Goal: Transaction & Acquisition: Book appointment/travel/reservation

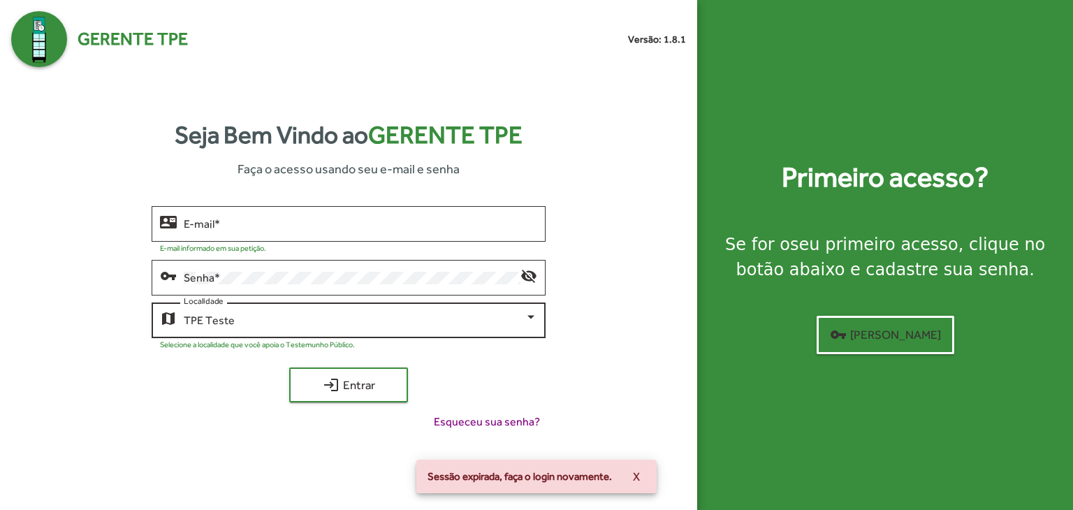
click at [235, 314] on div "TPE Teste" at bounding box center [354, 320] width 341 height 13
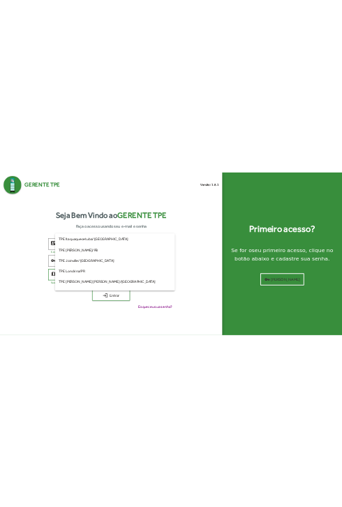
scroll to position [75, 0]
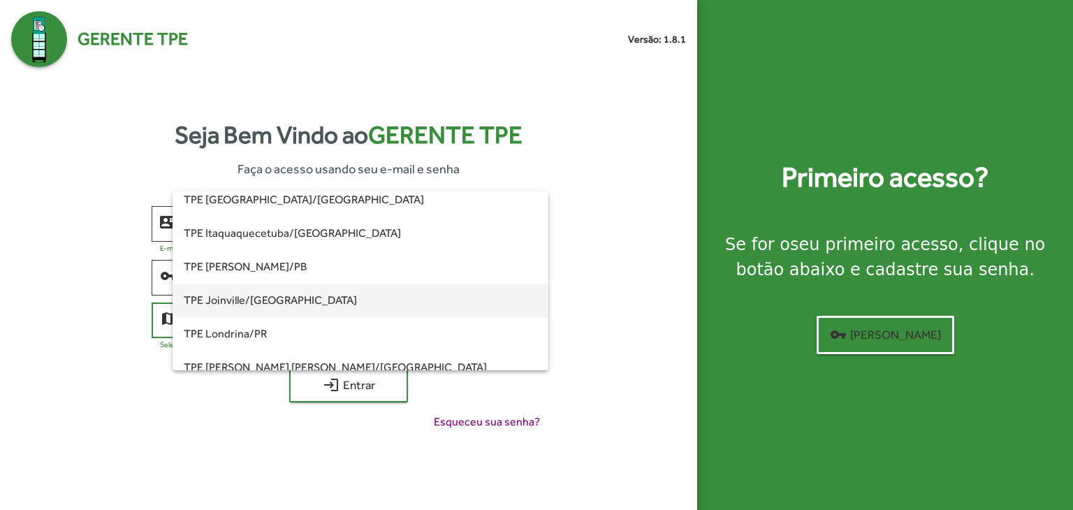
click at [290, 299] on span "TPE Joinville/[GEOGRAPHIC_DATA]" at bounding box center [360, 301] width 353 height 34
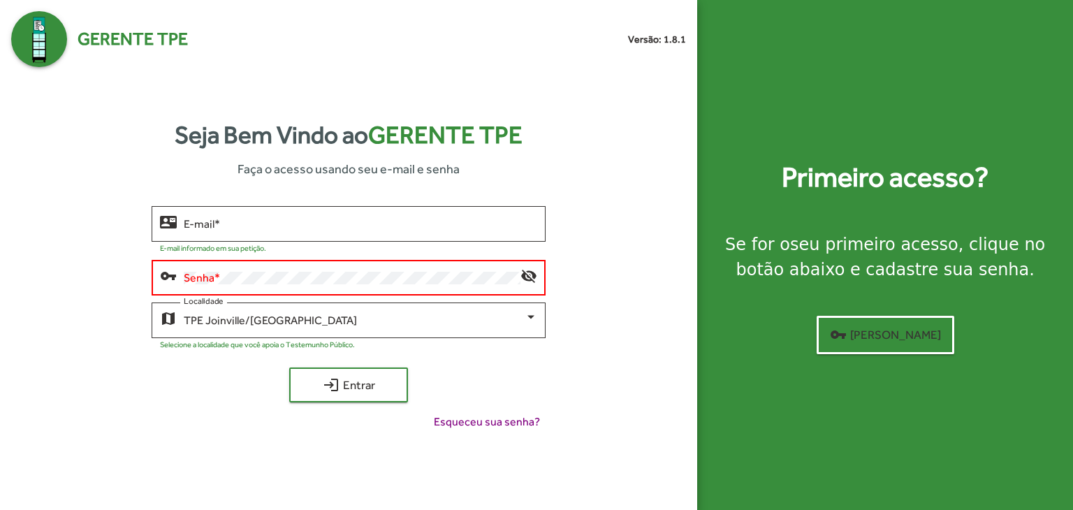
type input "**********"
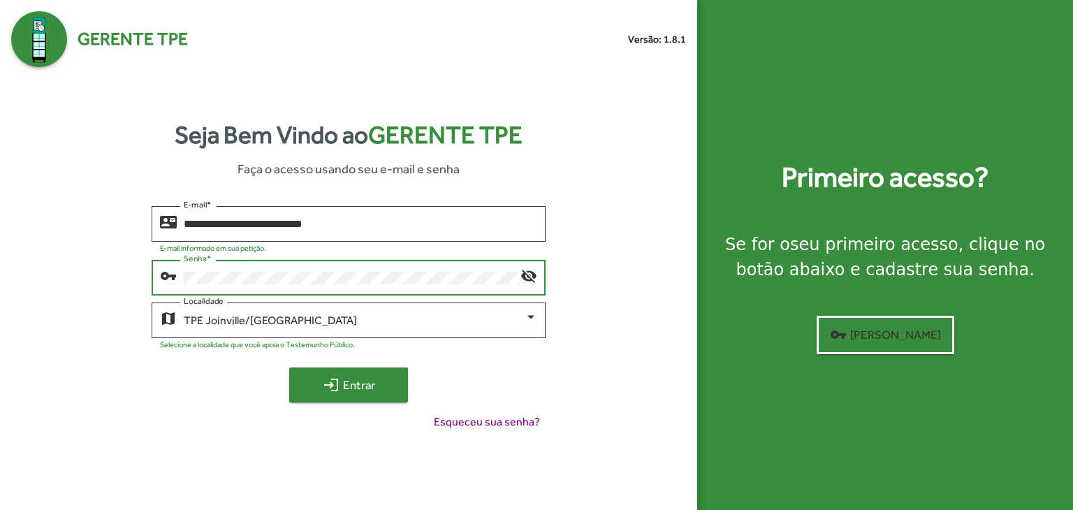
click at [369, 397] on span "login Entrar" at bounding box center [349, 384] width 94 height 25
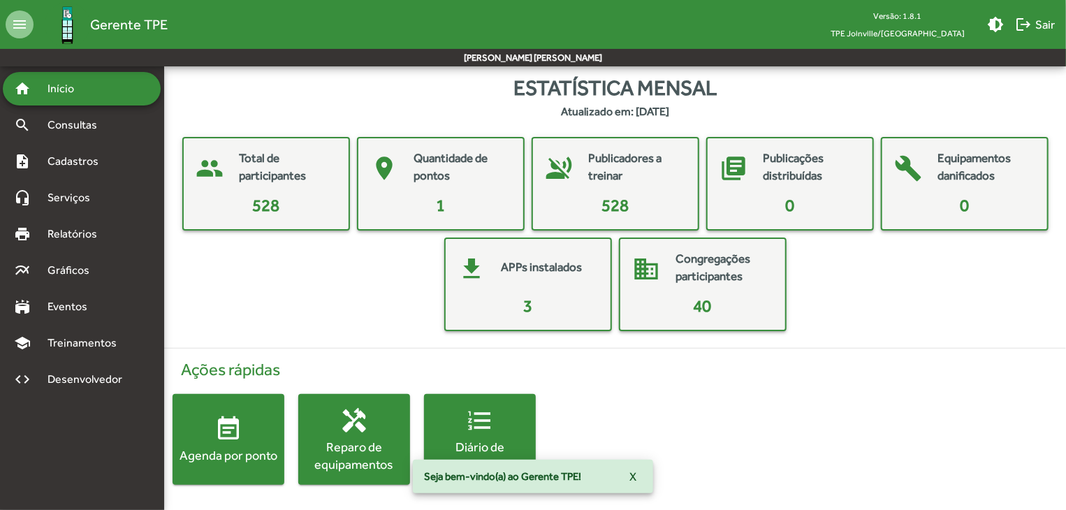
click at [307, 277] on div "people Total de participantes 528 place Quantidade de pontos 1 voice_over_off P…" at bounding box center [614, 234] width 879 height 194
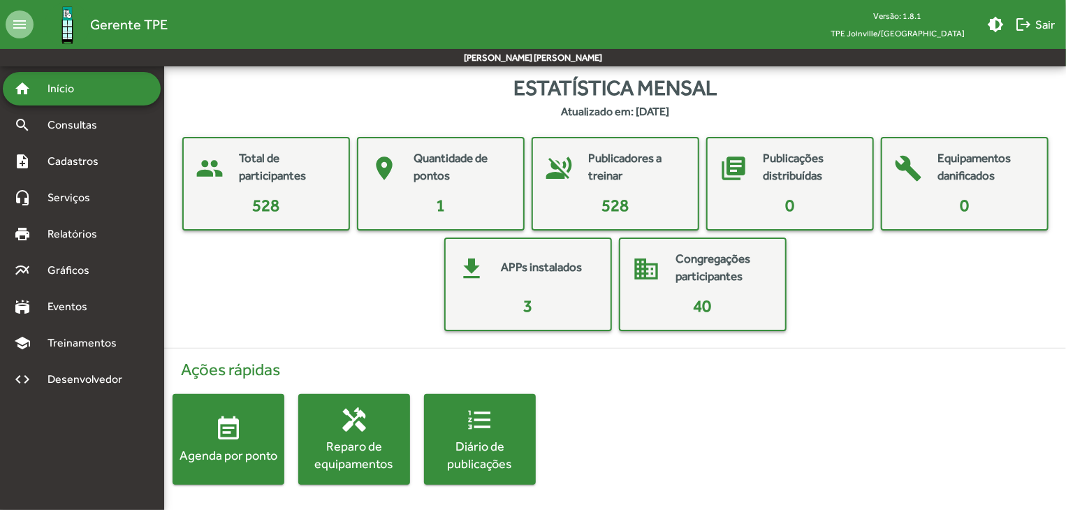
click at [240, 296] on div "people Total de participantes 528 place Quantidade de pontos 1 voice_over_off P…" at bounding box center [614, 234] width 879 height 194
click at [246, 308] on div "people Total de participantes 528 place Quantidade de pontos 1 voice_over_off P…" at bounding box center [614, 234] width 879 height 194
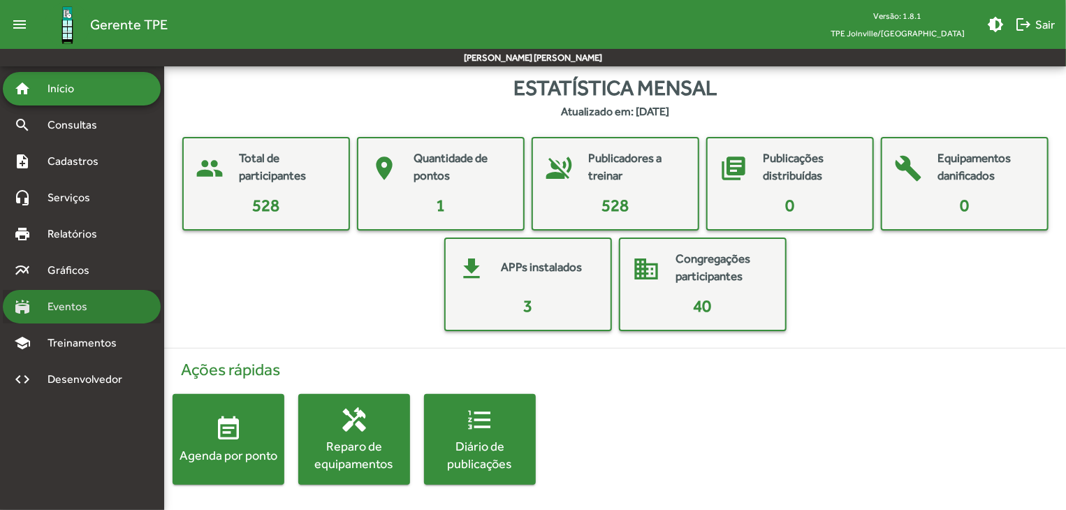
click at [101, 314] on span "Eventos" at bounding box center [72, 306] width 67 height 17
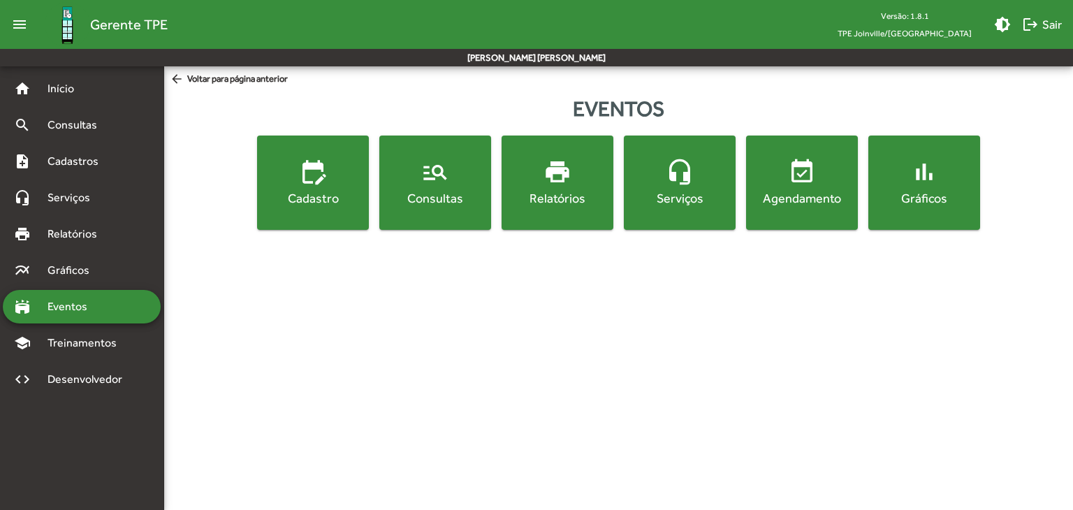
click at [425, 217] on button "manage_search Consultas" at bounding box center [435, 182] width 112 height 94
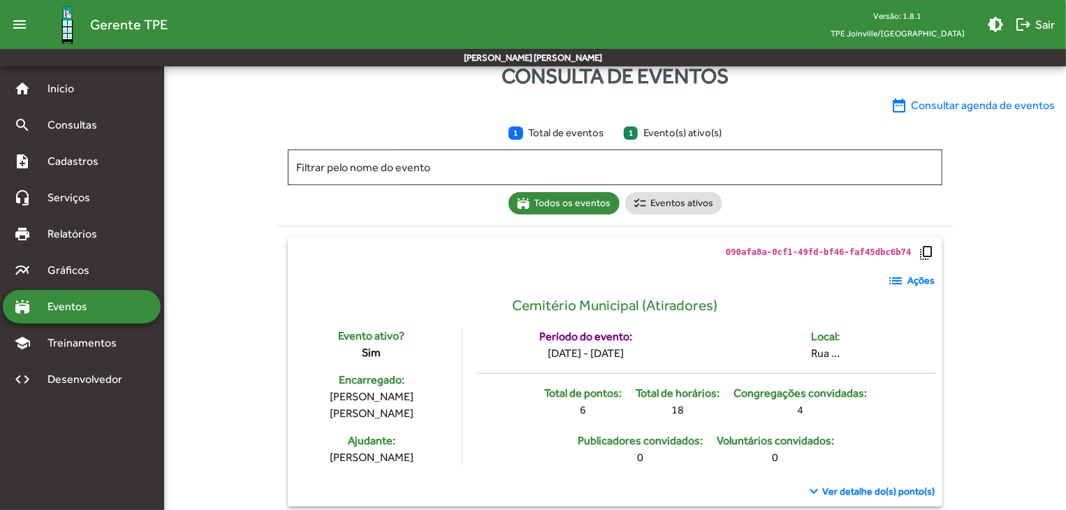
scroll to position [50, 0]
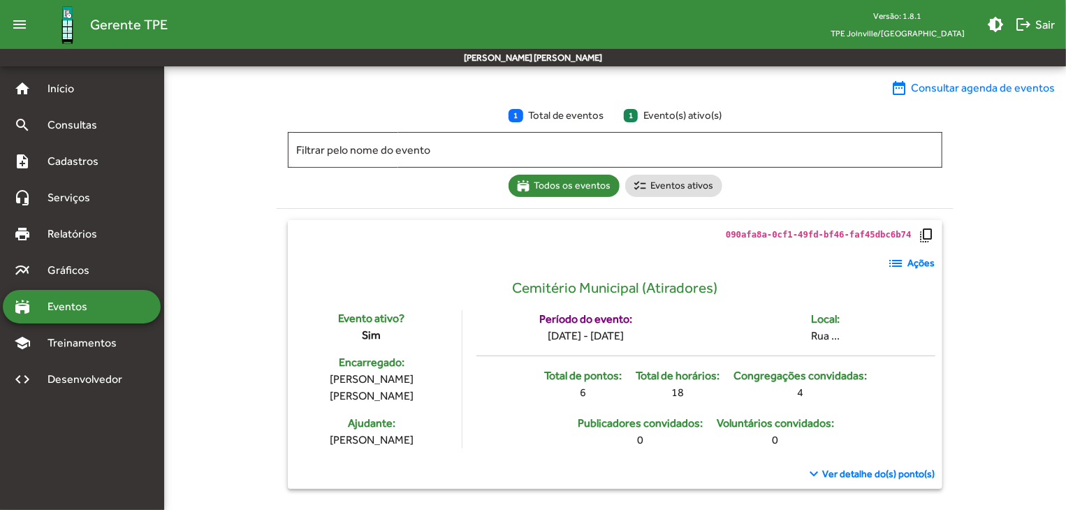
click at [901, 477] on span "Ver detalhe do(s) ponto(s)" at bounding box center [879, 474] width 112 height 15
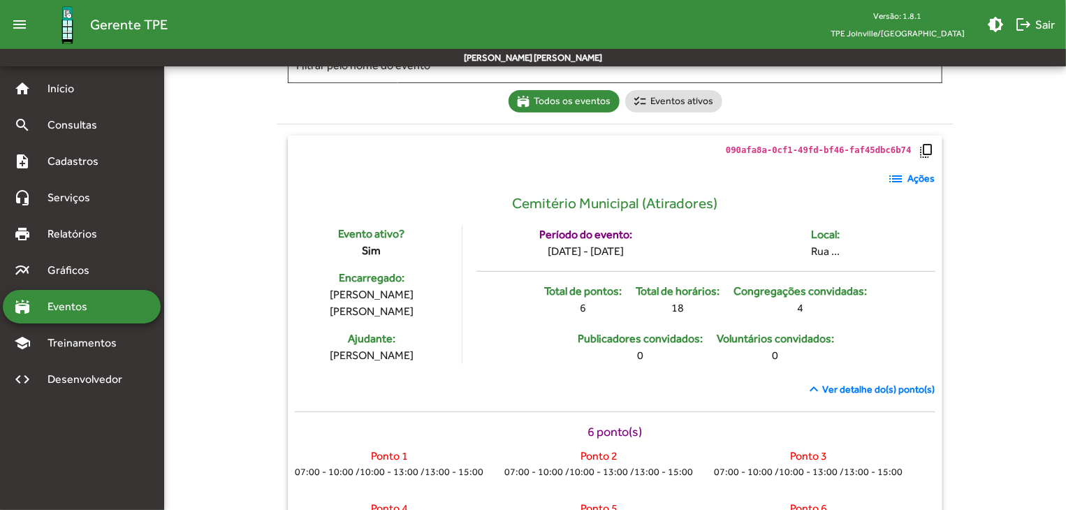
scroll to position [184, 0]
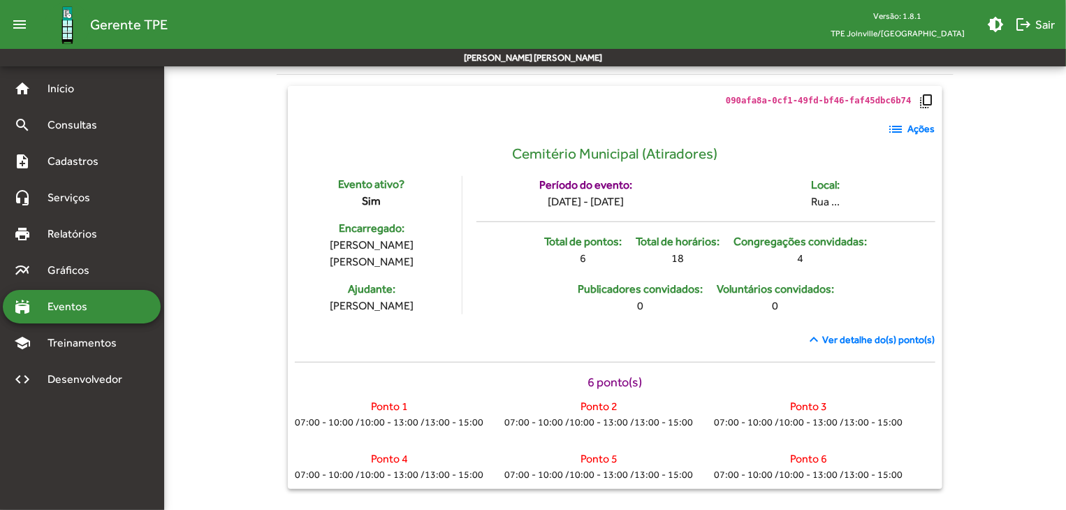
click at [900, 123] on mat-icon "list" at bounding box center [896, 129] width 17 height 17
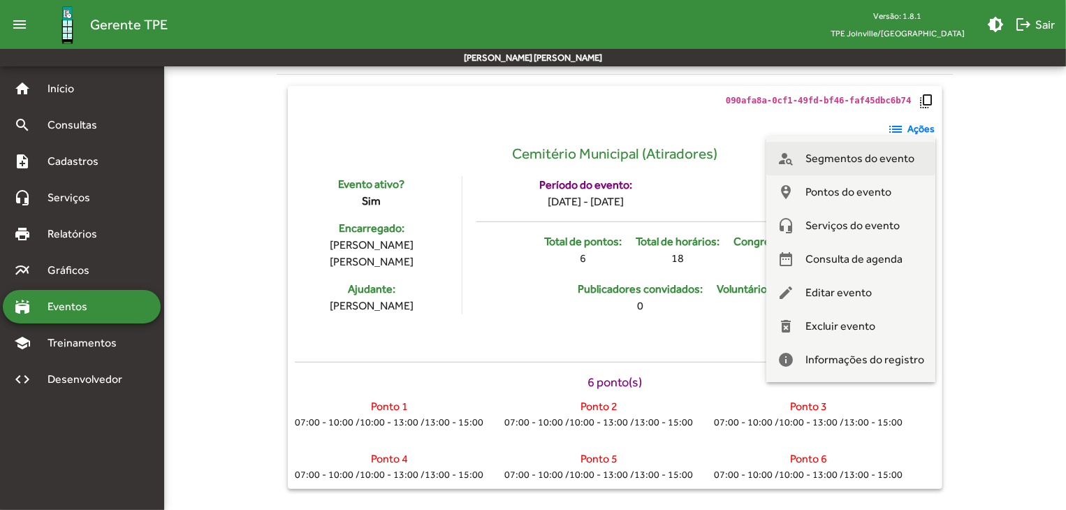
click at [869, 163] on span "Segmentos do evento" at bounding box center [859, 159] width 109 height 34
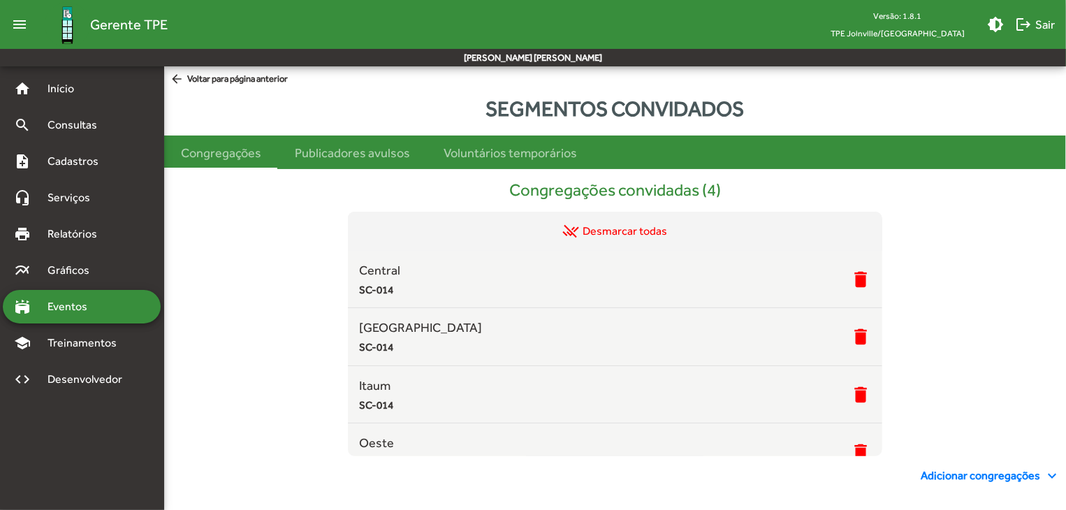
click at [194, 85] on span "arrow_back Voltar para página anterior" at bounding box center [229, 79] width 118 height 15
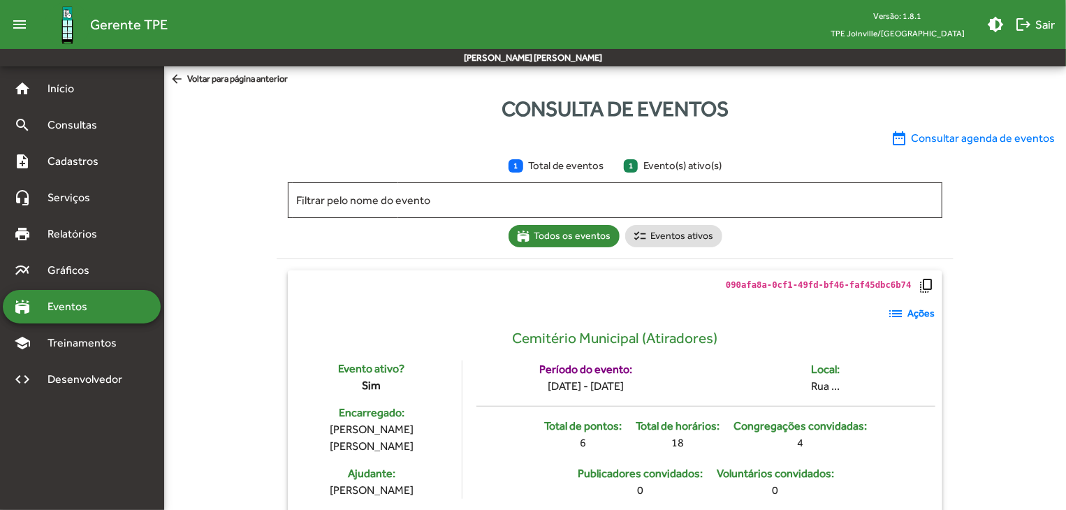
click at [900, 314] on mat-icon "list" at bounding box center [896, 313] width 17 height 17
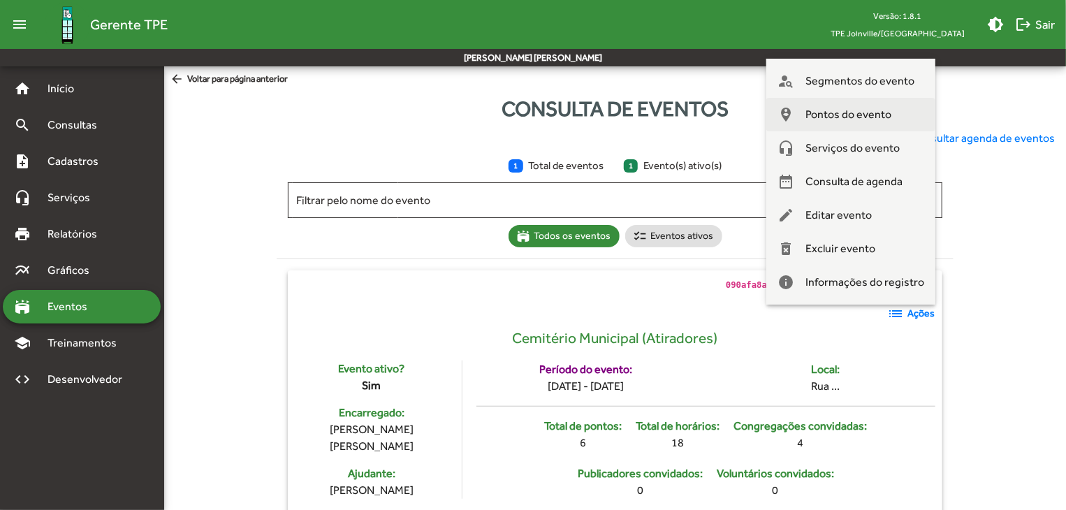
click at [841, 113] on span "Pontos do evento" at bounding box center [848, 115] width 86 height 34
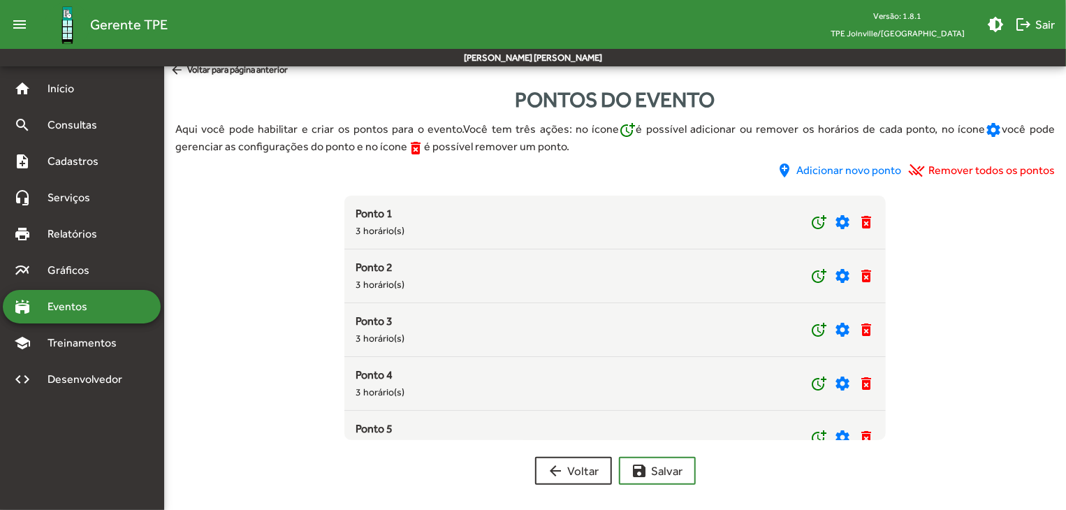
scroll to position [12, 0]
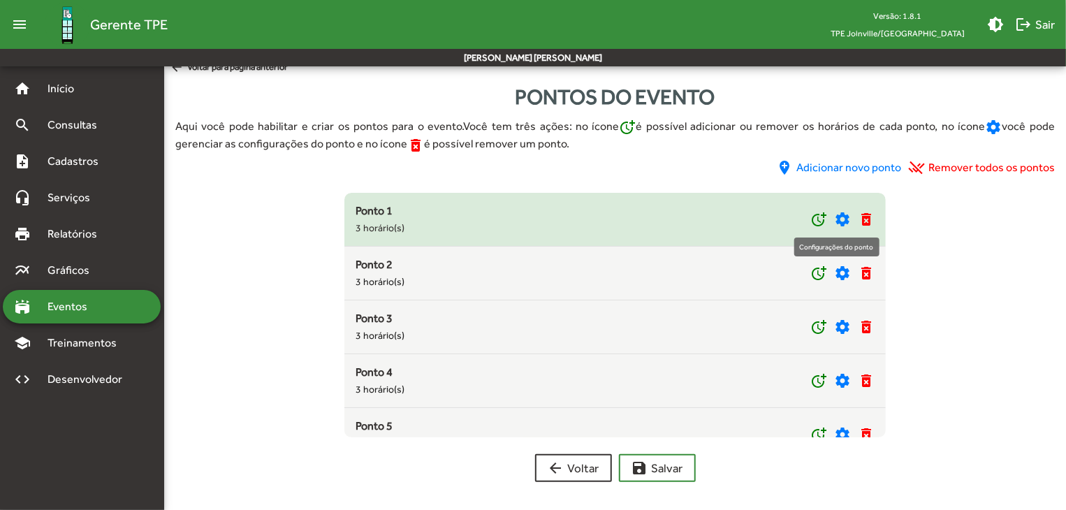
click at [834, 215] on mat-icon "settings" at bounding box center [842, 219] width 17 height 17
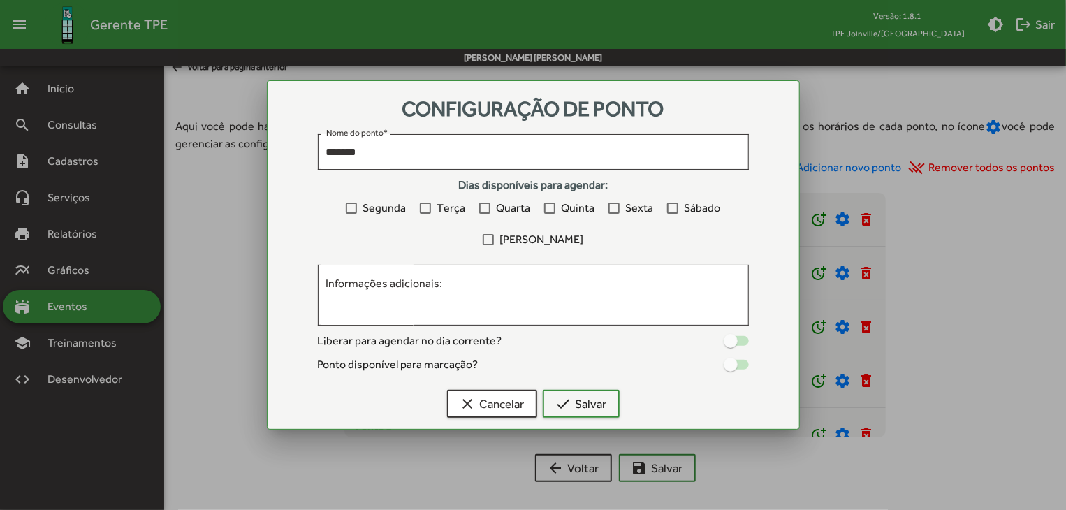
click at [727, 364] on div at bounding box center [731, 365] width 14 height 14
click at [476, 402] on mat-icon "clear" at bounding box center [468, 403] width 17 height 17
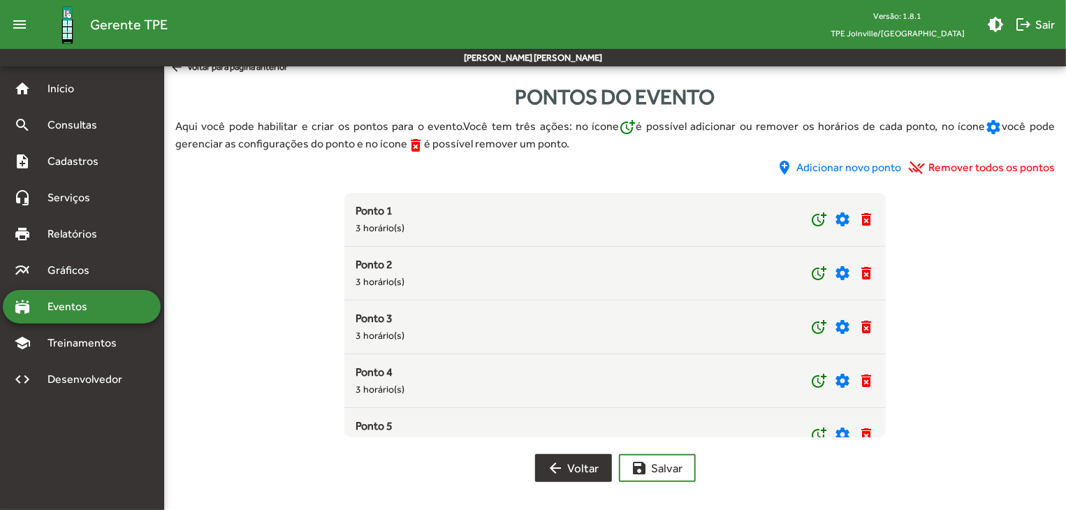
click at [581, 469] on span "arrow_back Voltar" at bounding box center [574, 467] width 52 height 25
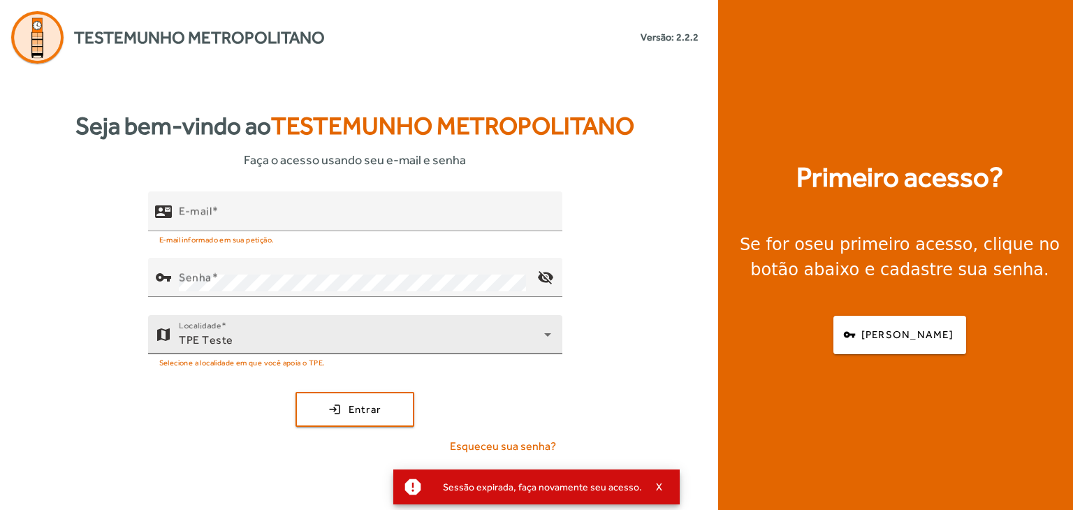
click at [434, 341] on div "TPE Teste" at bounding box center [361, 340] width 365 height 17
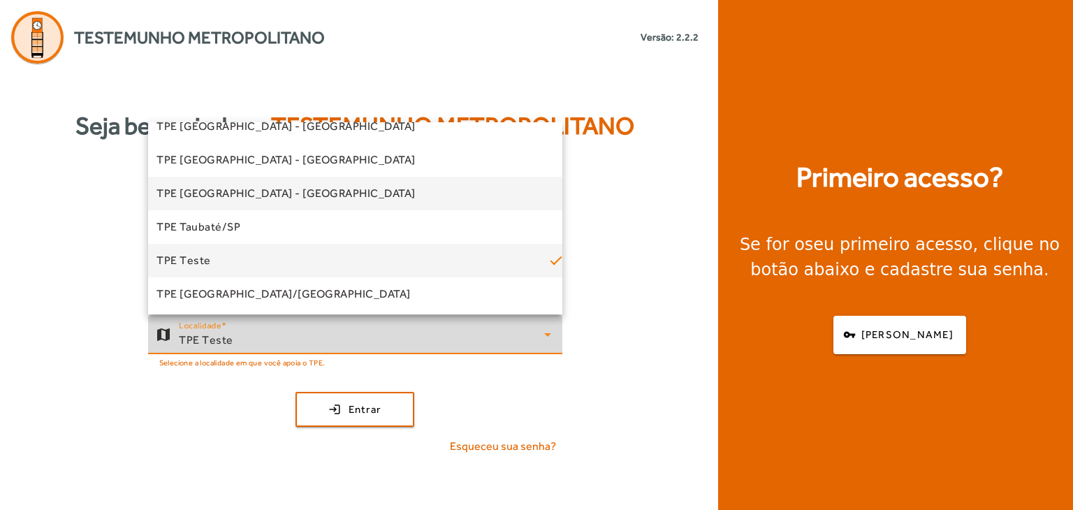
scroll to position [422, 0]
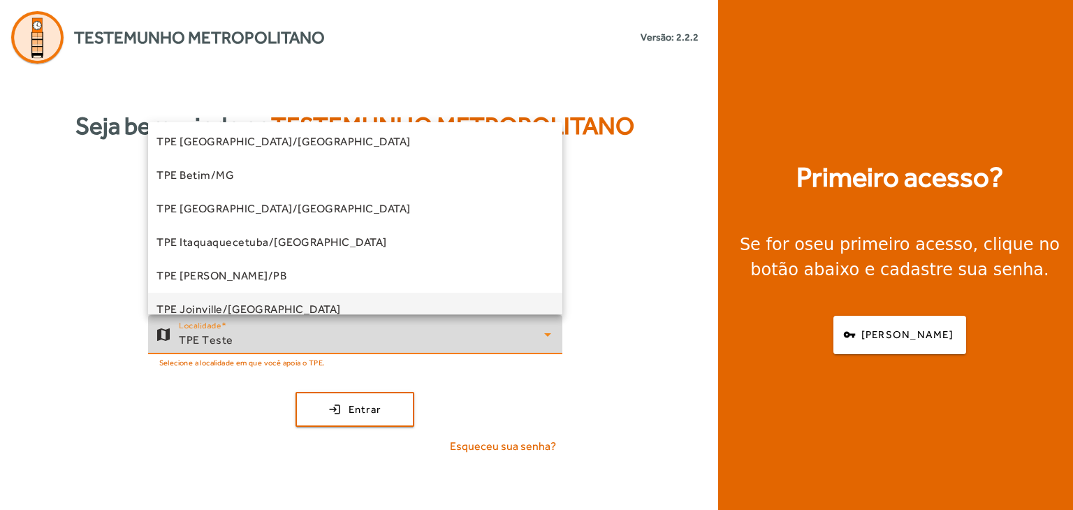
click at [247, 307] on mat-option "TPE Joinville/[GEOGRAPHIC_DATA]" at bounding box center [355, 310] width 414 height 34
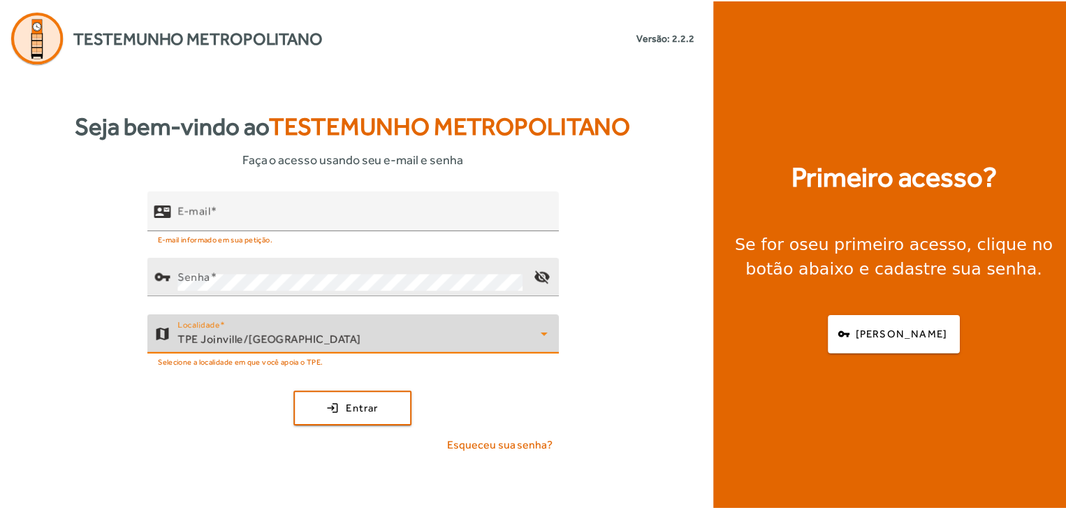
scroll to position [14, 0]
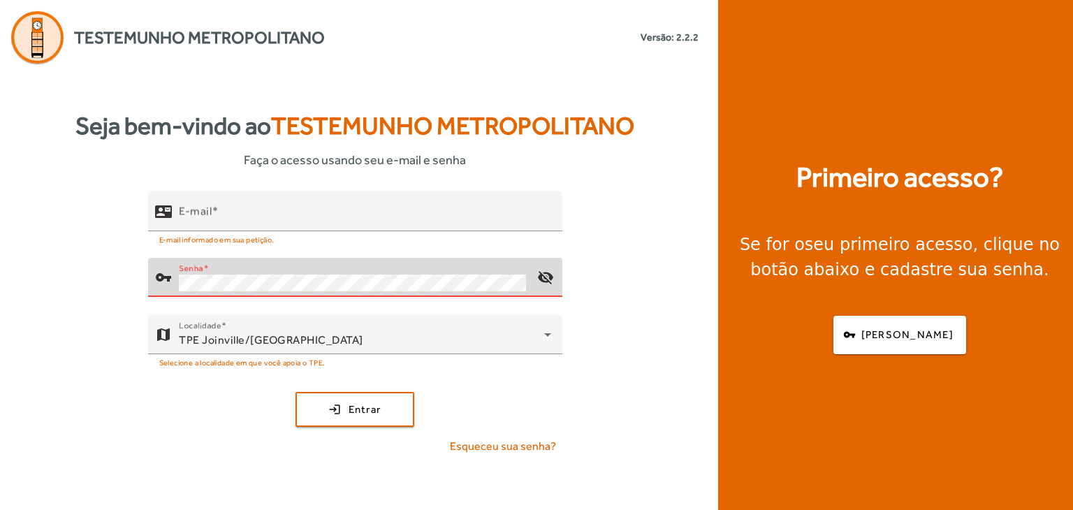
type input "**********"
click at [295, 392] on button "login Entrar" at bounding box center [354, 409] width 119 height 35
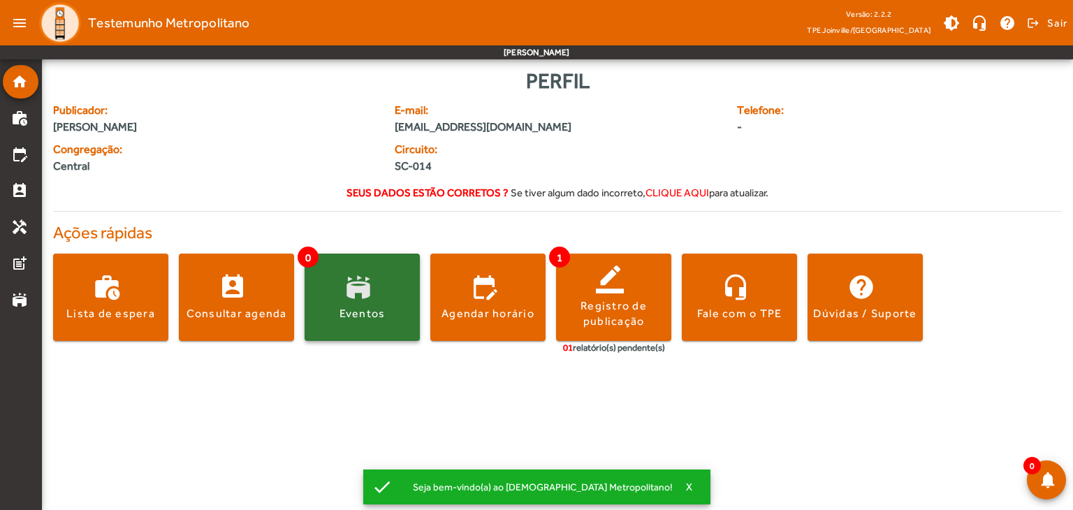
click at [381, 314] on div "Eventos" at bounding box center [362, 313] width 46 height 15
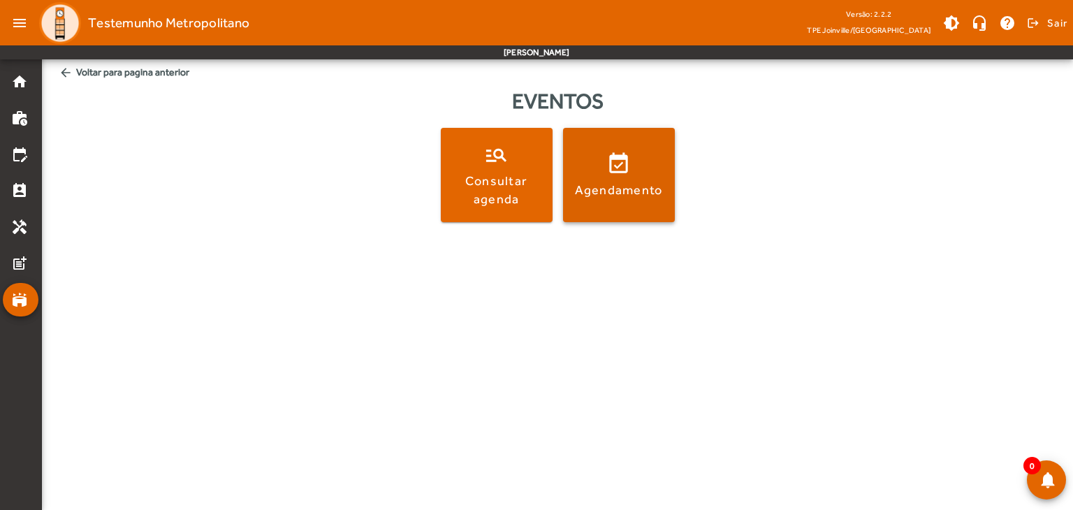
click at [635, 205] on span at bounding box center [619, 175] width 112 height 94
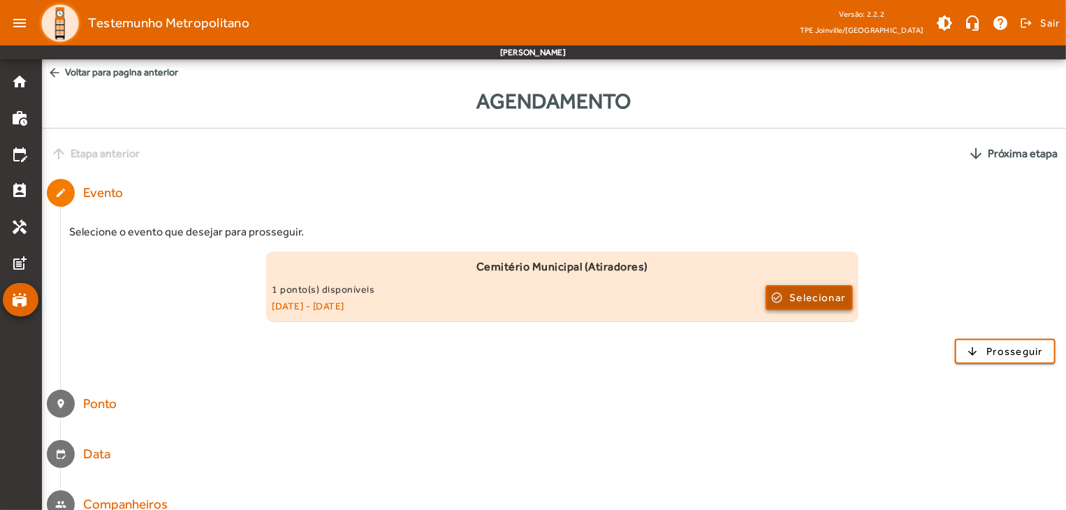
click at [797, 301] on span "Selecionar" at bounding box center [817, 297] width 56 height 17
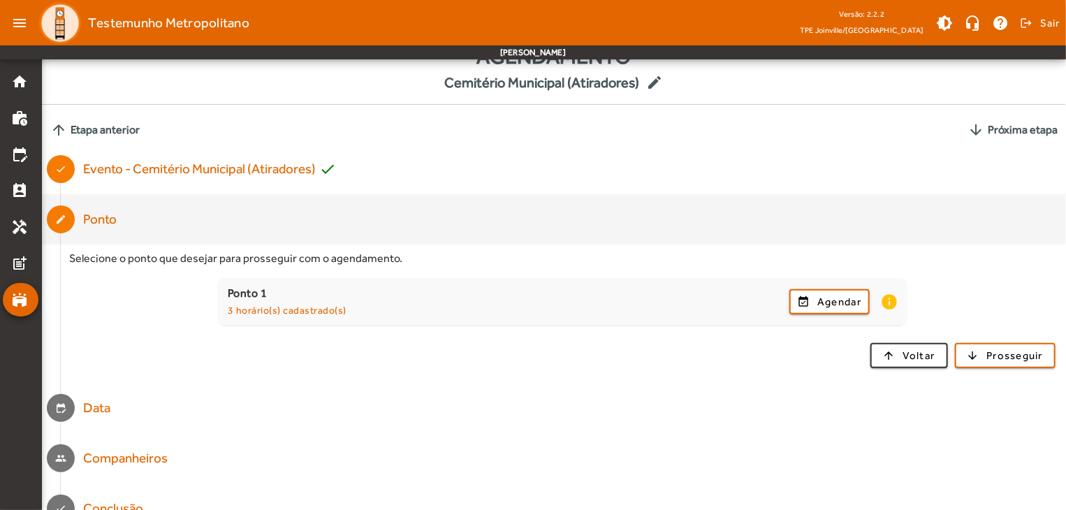
scroll to position [69, 0]
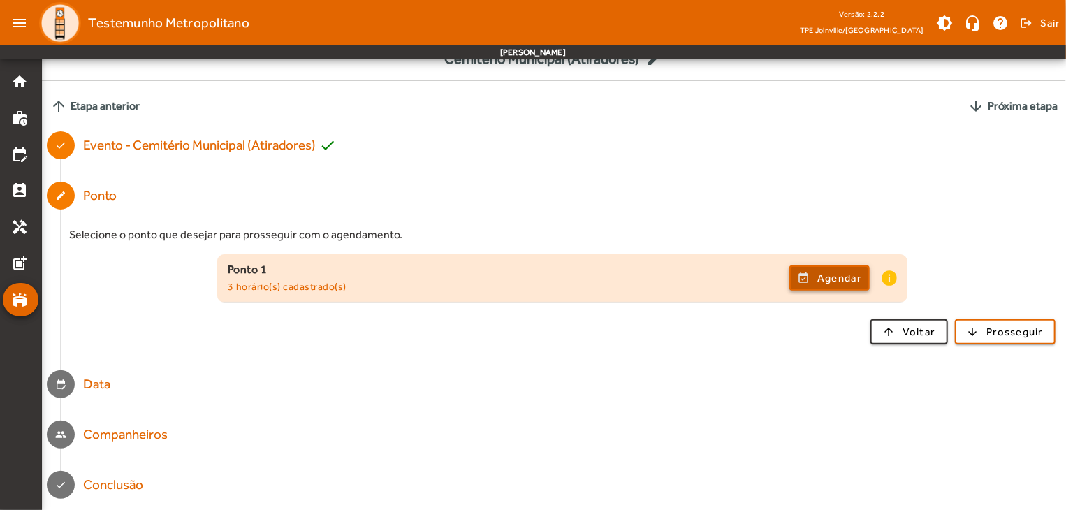
click at [830, 278] on span "Agendar" at bounding box center [839, 278] width 44 height 17
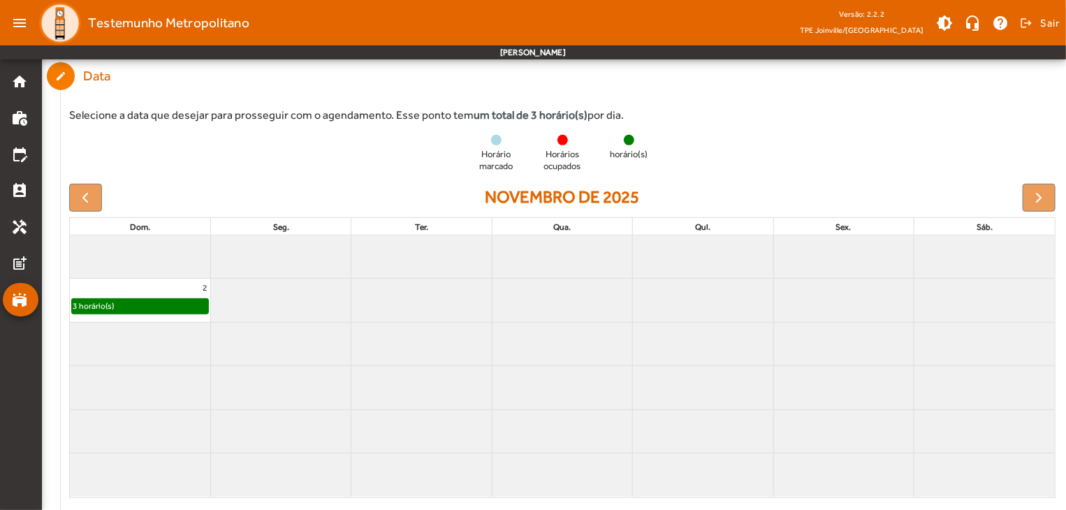
scroll to position [349, 0]
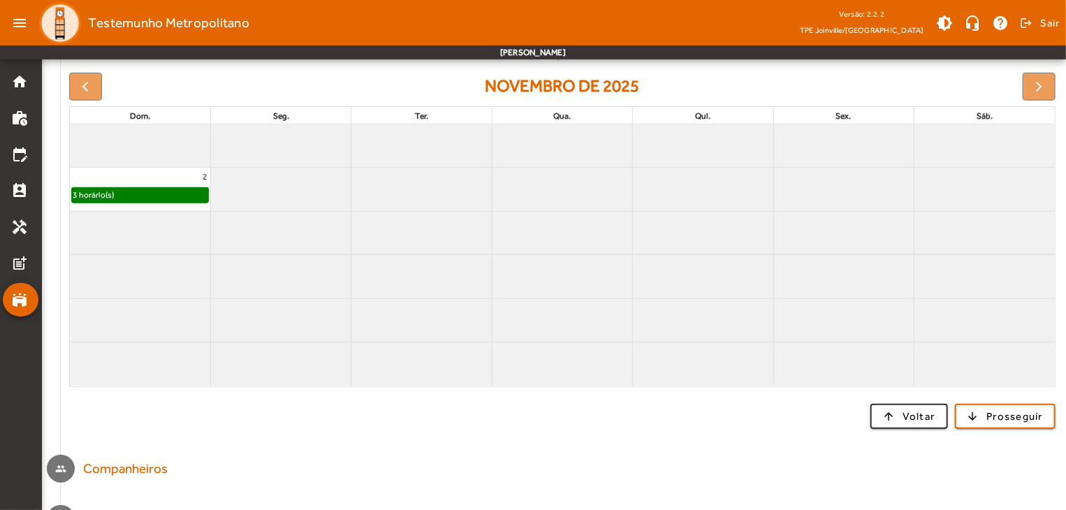
click at [122, 191] on div "3 horário(s)" at bounding box center [140, 195] width 136 height 14
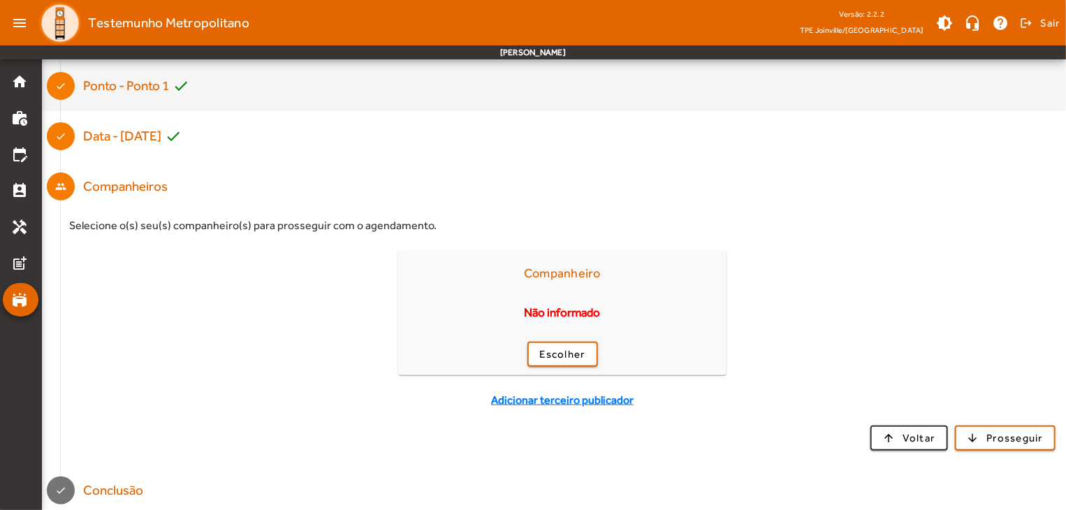
scroll to position [184, 0]
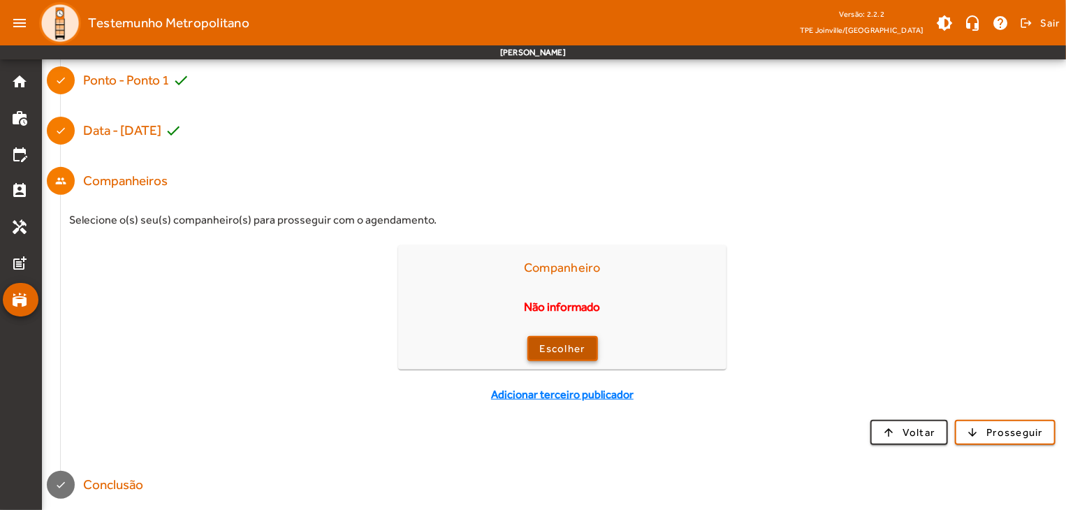
click at [586, 355] on span "button" at bounding box center [563, 349] width 68 height 34
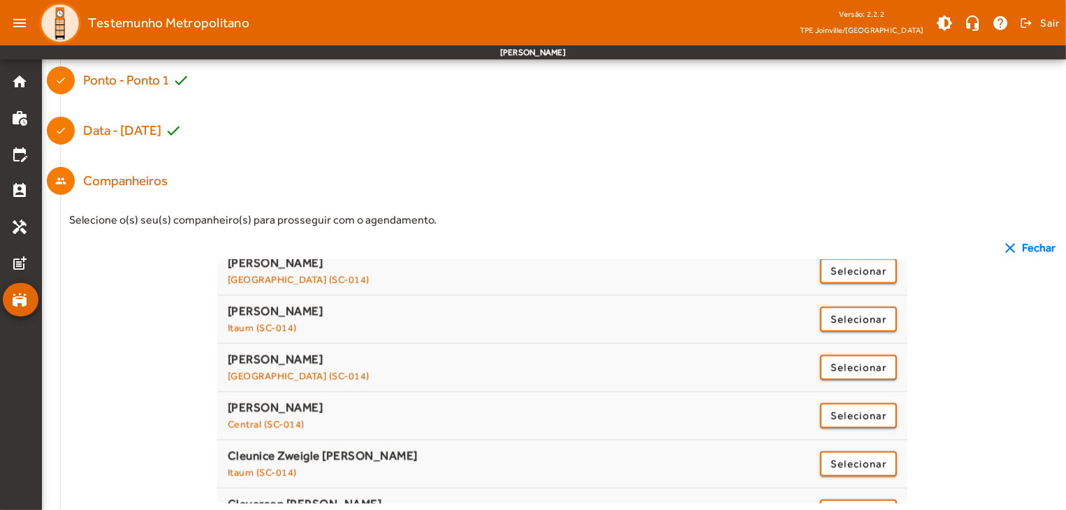
scroll to position [419, 0]
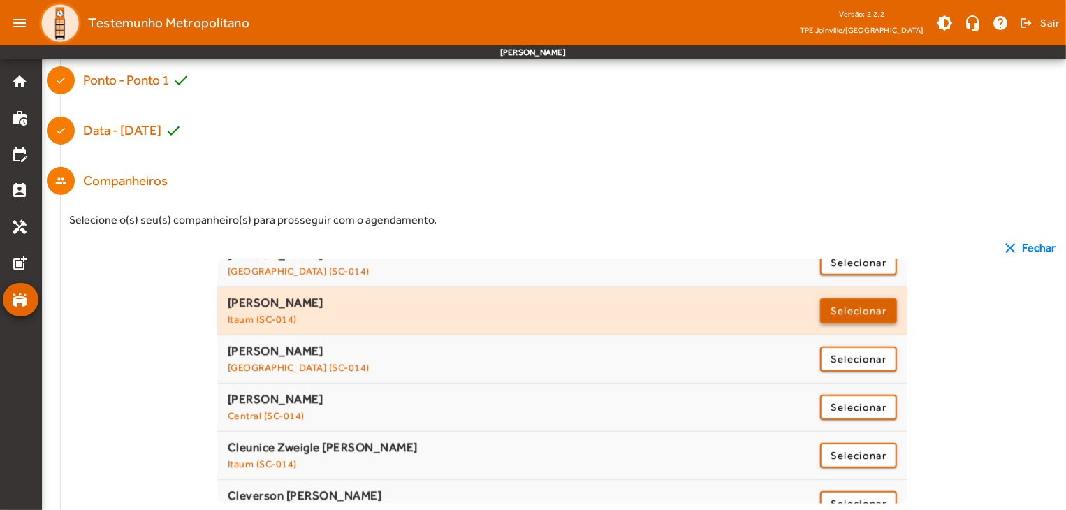
click at [830, 314] on span "Selecionar" at bounding box center [858, 310] width 56 height 17
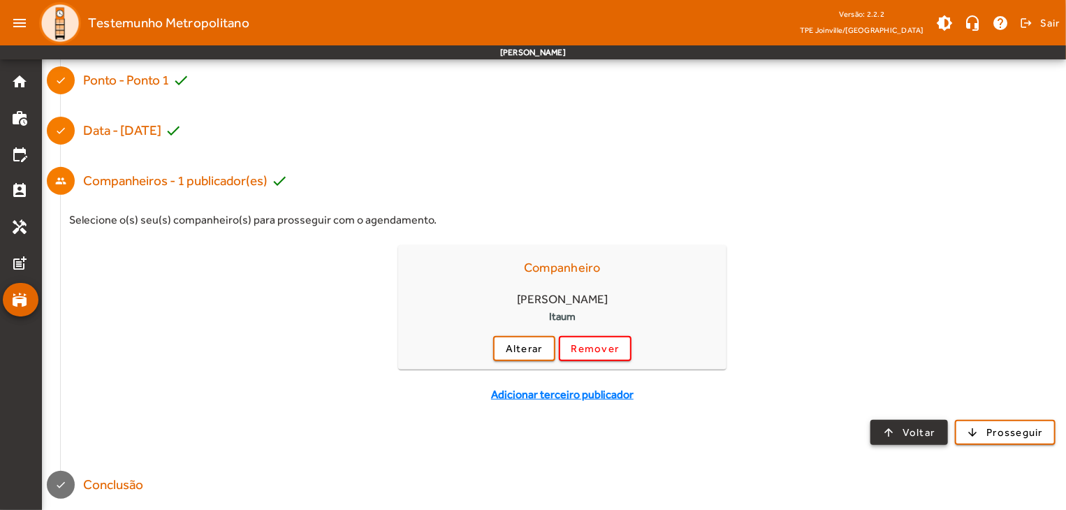
click at [904, 432] on span "Voltar" at bounding box center [918, 433] width 33 height 16
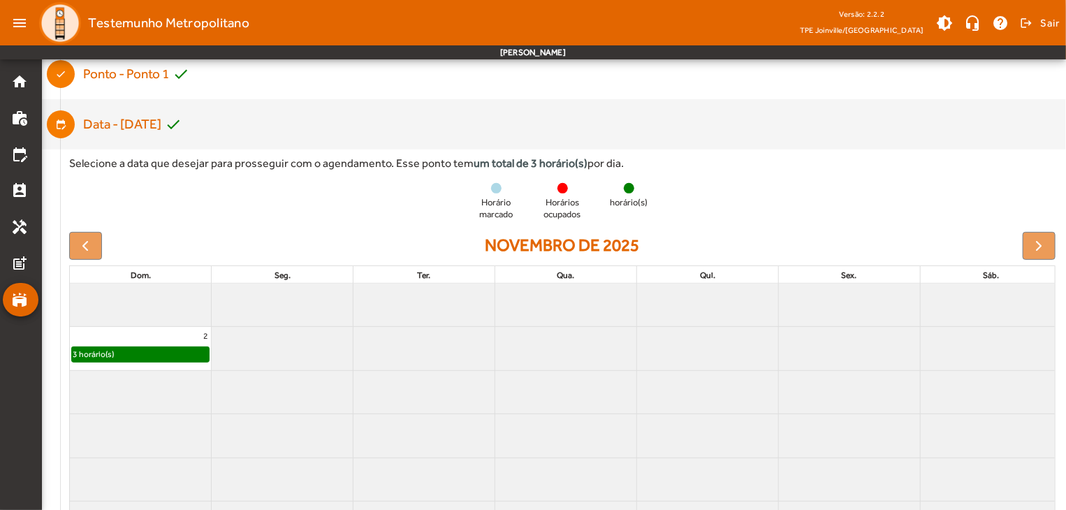
scroll to position [210, 0]
